Goal: Information Seeking & Learning: Learn about a topic

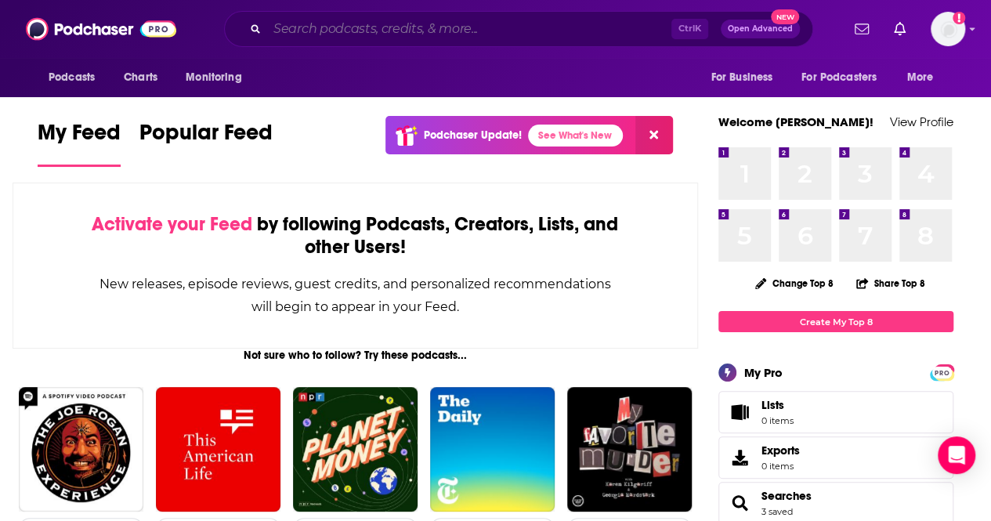
click at [525, 25] on input "Search podcasts, credits, & more..." at bounding box center [469, 28] width 404 height 25
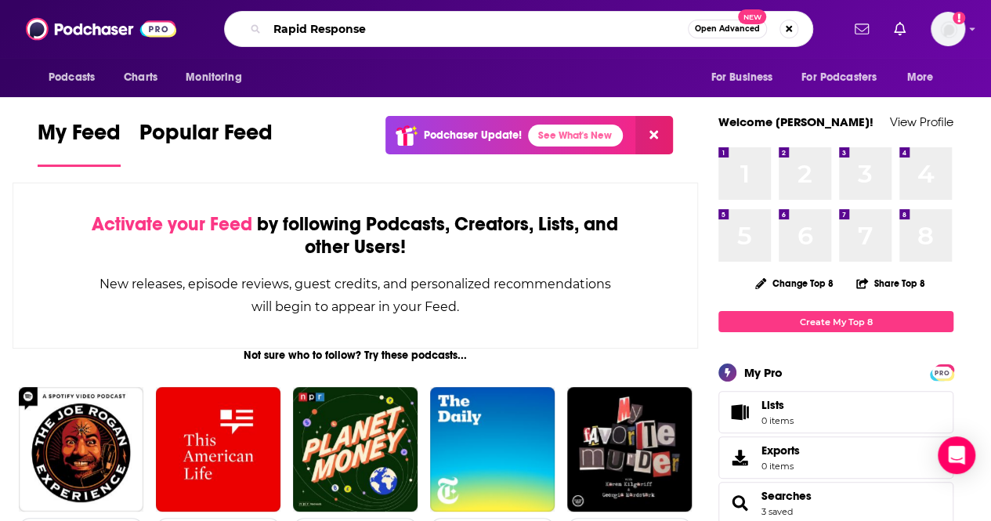
type input "Rapid Response"
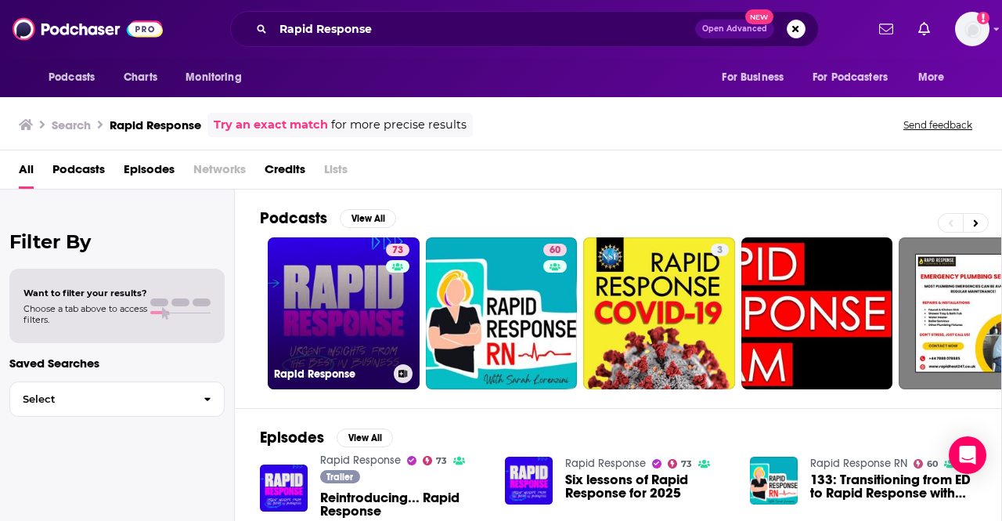
click at [348, 312] on link "73 Rapid Response" at bounding box center [344, 313] width 152 height 152
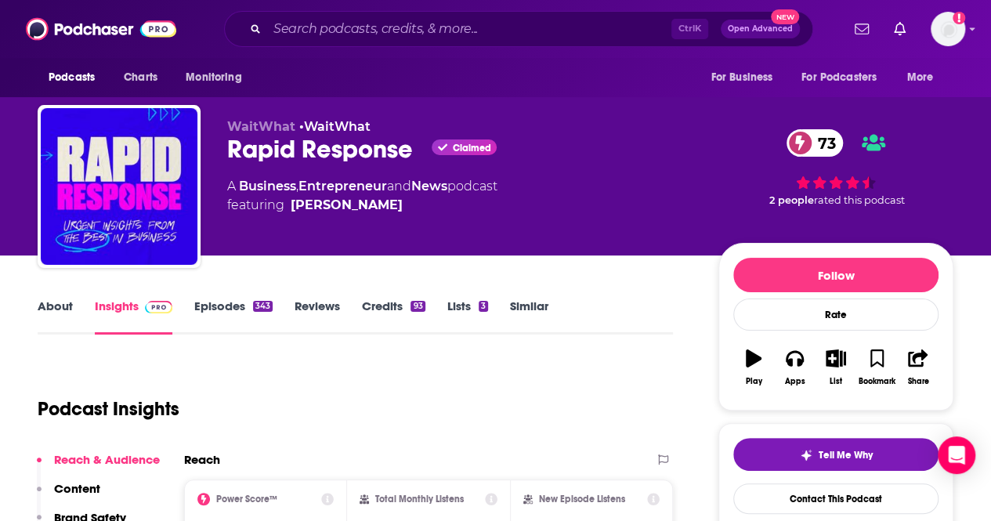
click at [233, 322] on link "Episodes 343" at bounding box center [233, 316] width 78 height 36
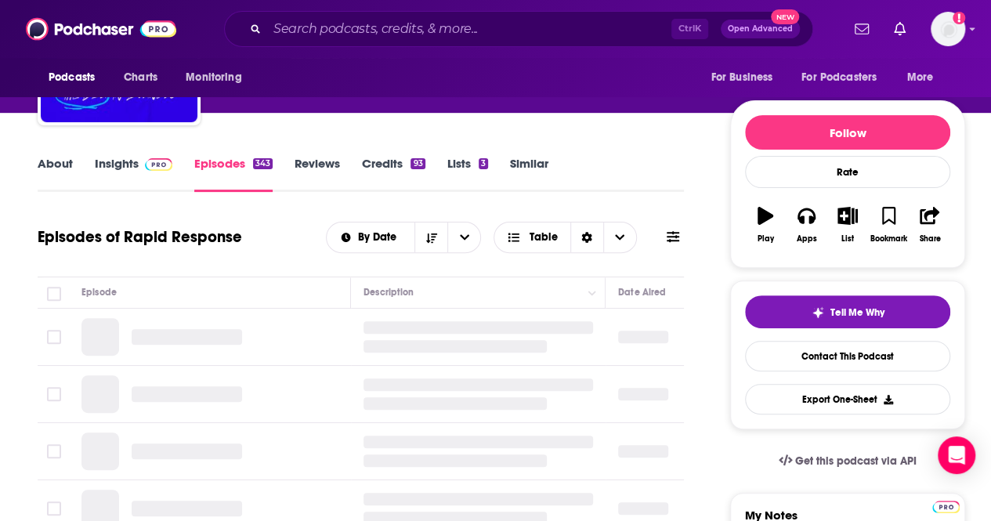
scroll to position [157, 0]
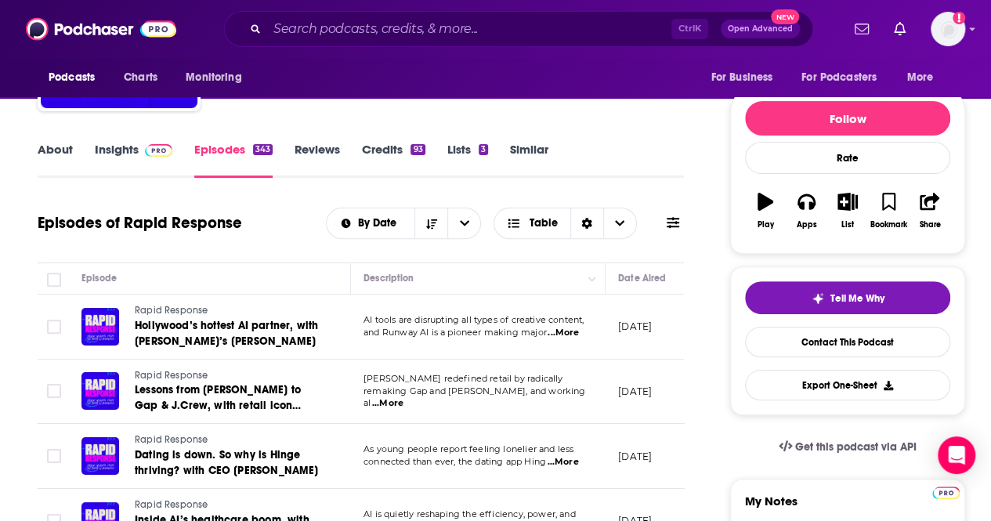
click at [113, 160] on link "Insights" at bounding box center [134, 160] width 78 height 36
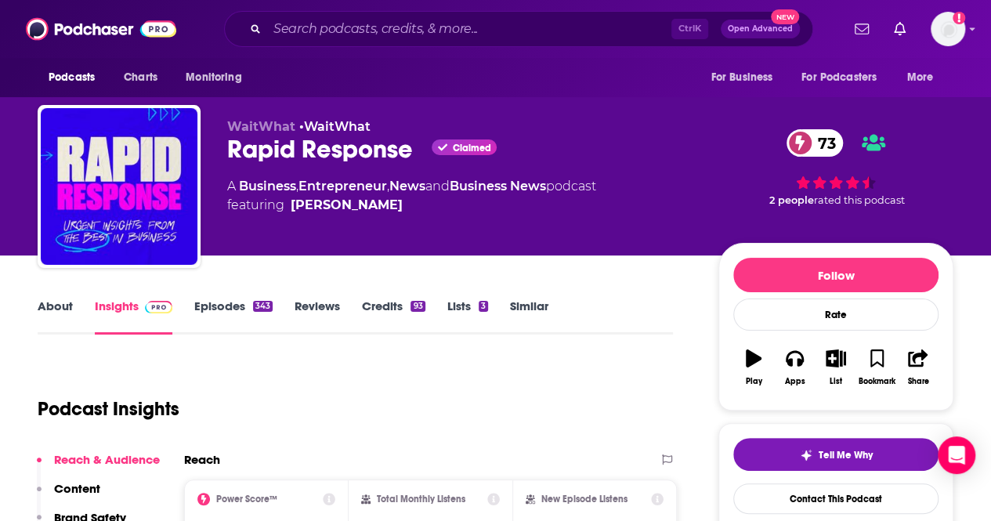
scroll to position [235, 0]
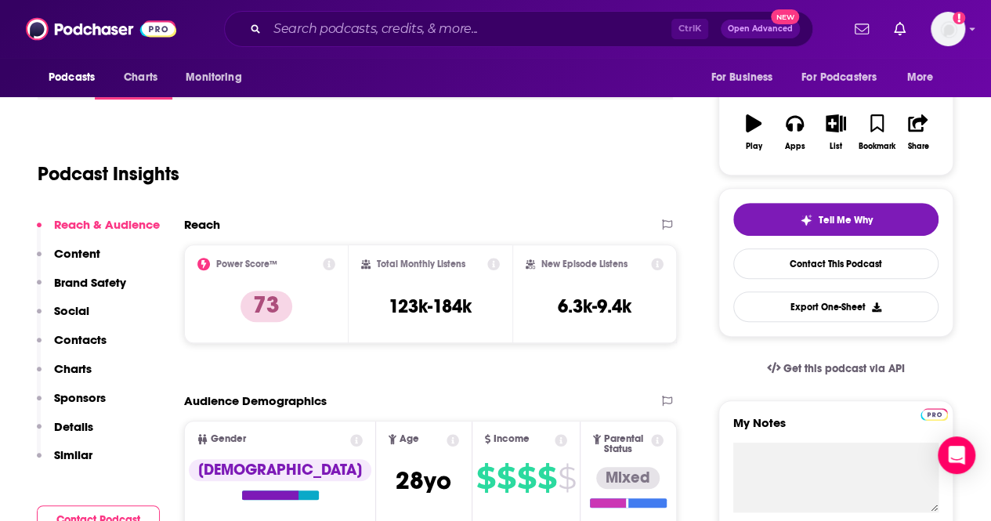
click at [326, 263] on icon at bounding box center [329, 264] width 13 height 13
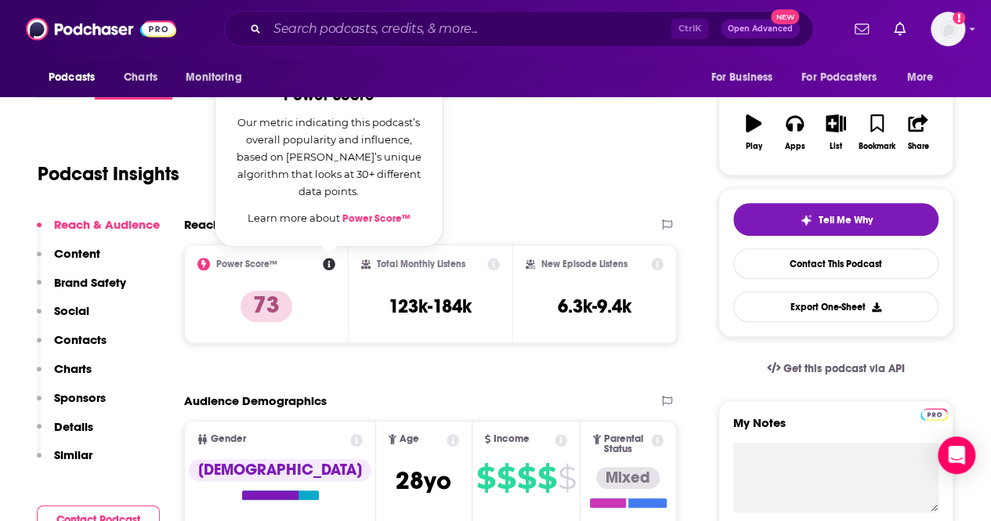
click at [361, 222] on link "Power Score™" at bounding box center [376, 218] width 68 height 13
click at [488, 169] on div "Podcast Insights" at bounding box center [349, 165] width 623 height 80
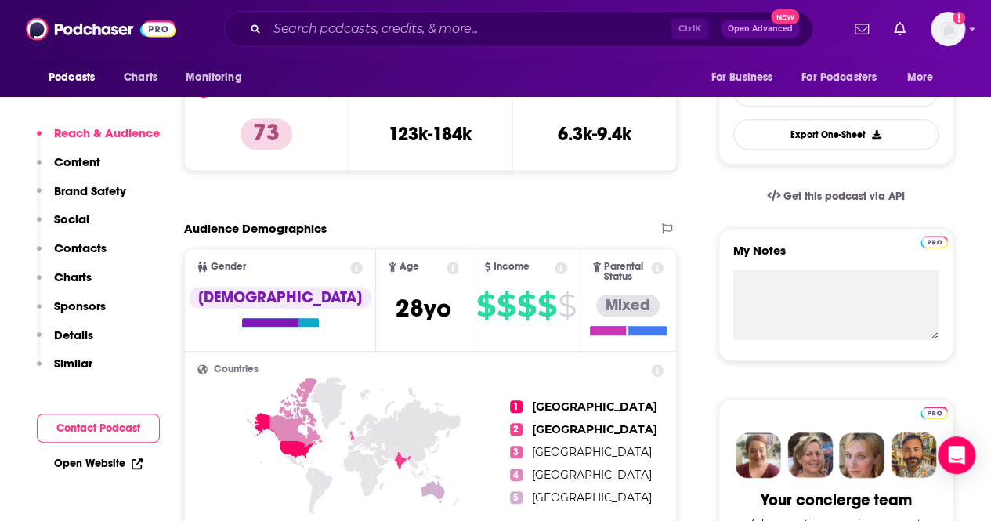
scroll to position [470, 0]
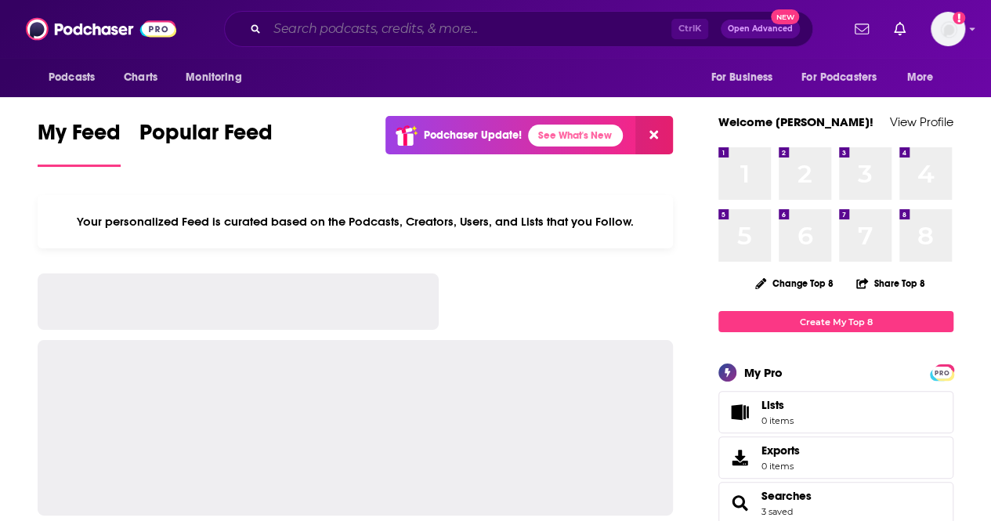
click at [572, 32] on input "Search podcasts, credits, & more..." at bounding box center [469, 28] width 404 height 25
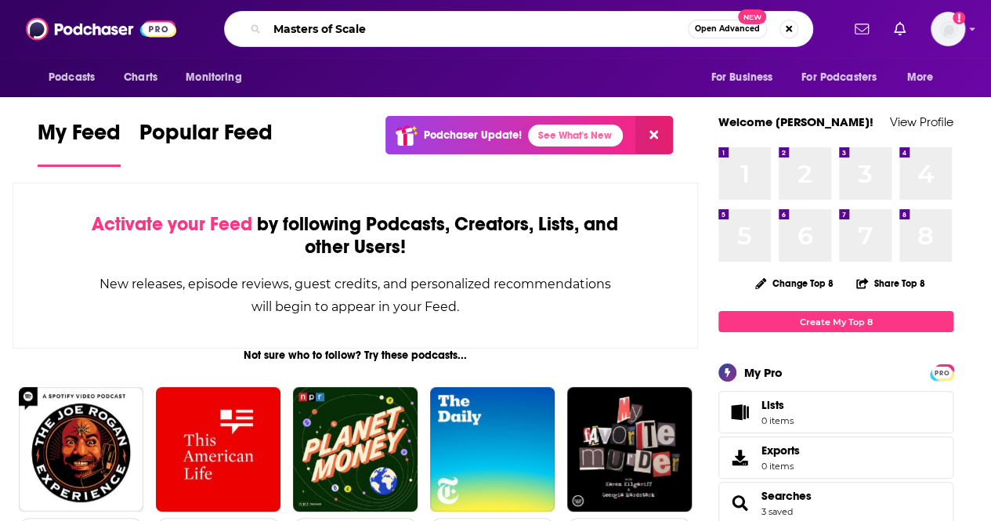
type input "Masters of Scale"
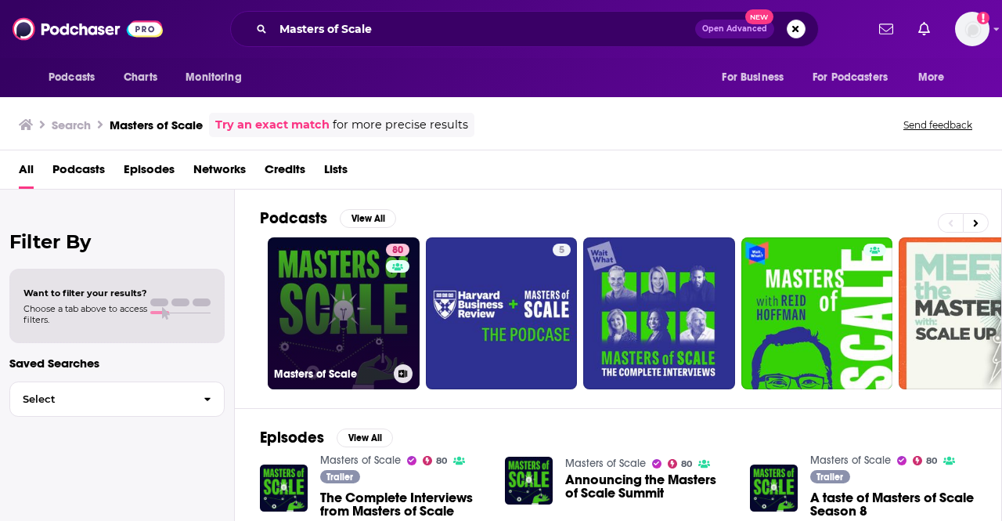
click at [399, 323] on div "80" at bounding box center [399, 304] width 27 height 121
